Goal: Information Seeking & Learning: Understand process/instructions

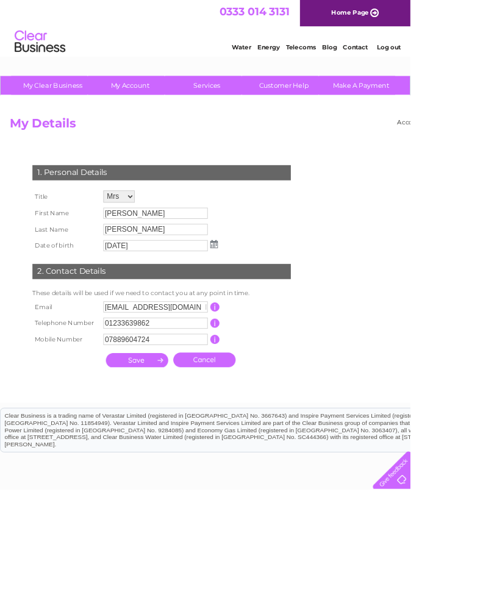
click at [341, 105] on link "Customer Help" at bounding box center [341, 102] width 101 height 23
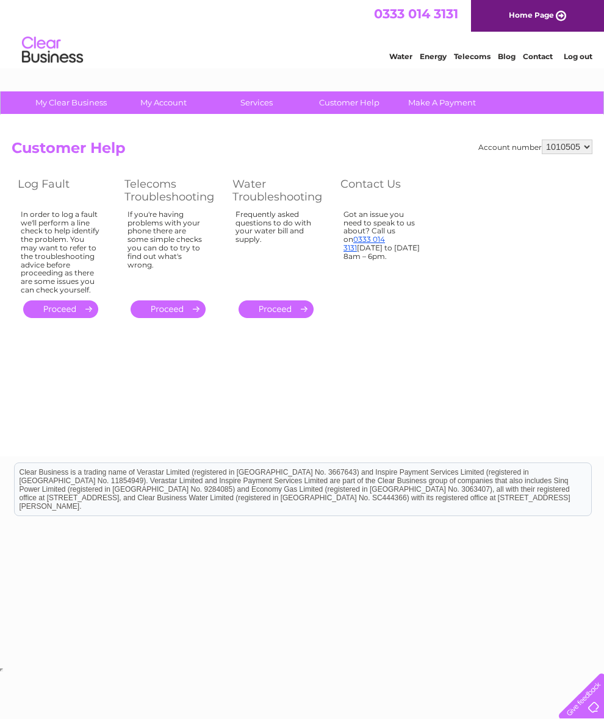
click at [160, 318] on link "." at bounding box center [167, 310] width 75 height 18
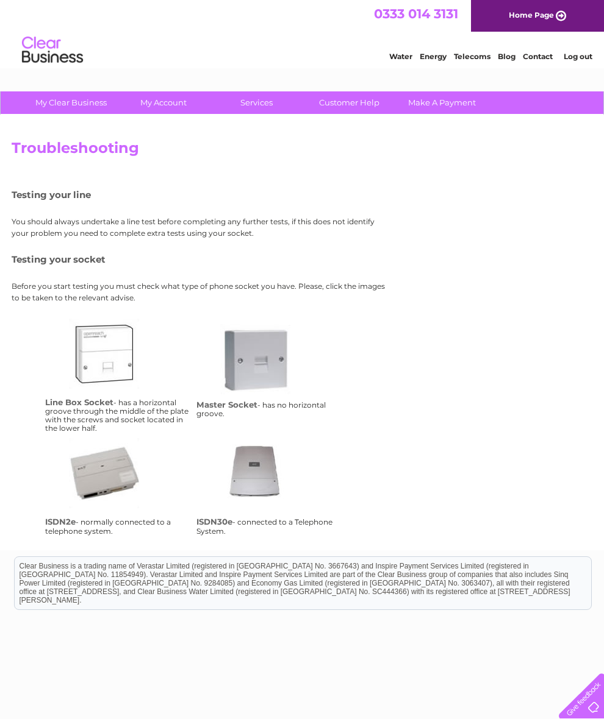
click at [85, 396] on link "lbs" at bounding box center [118, 368] width 98 height 98
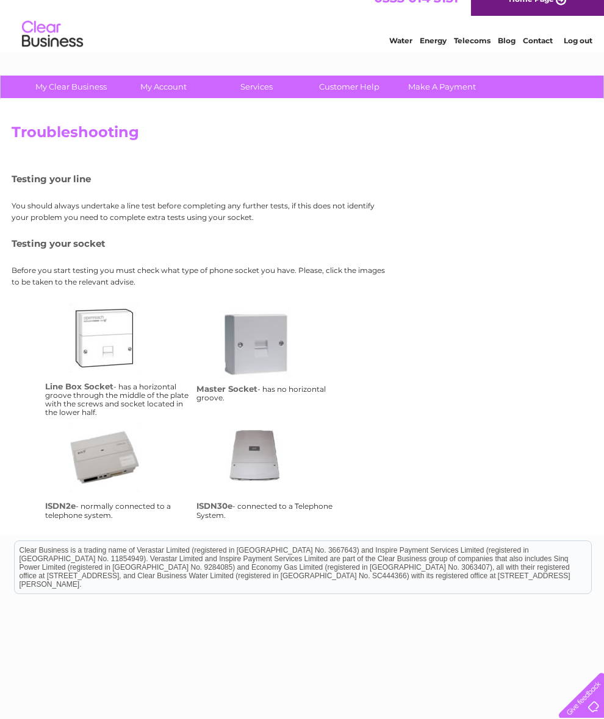
scroll to position [15, 0]
click at [101, 476] on link "isdn2e" at bounding box center [118, 472] width 98 height 98
